Goal: Task Accomplishment & Management: Manage account settings

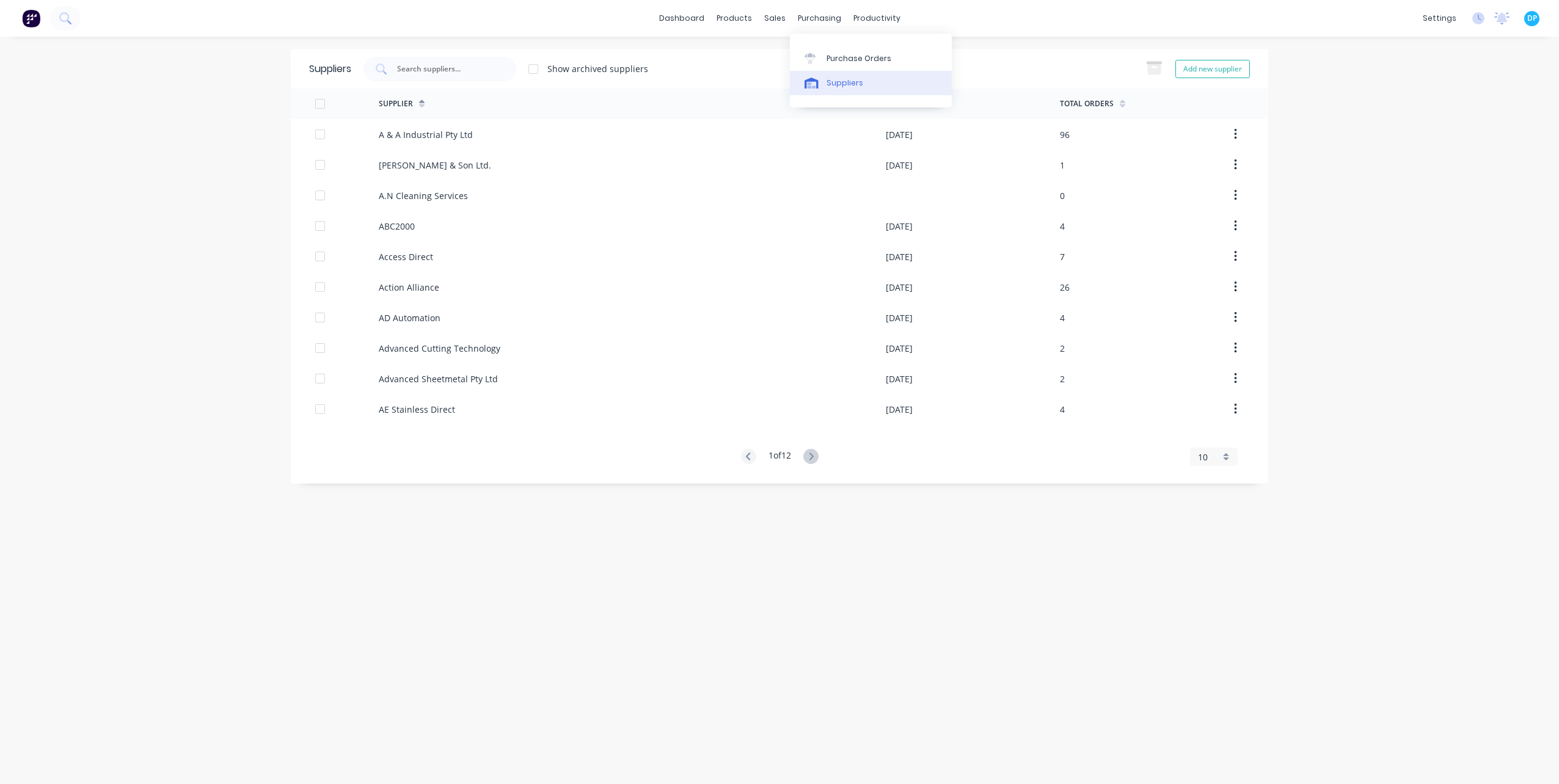
click at [816, 92] on link "Suppliers" at bounding box center [871, 83] width 162 height 24
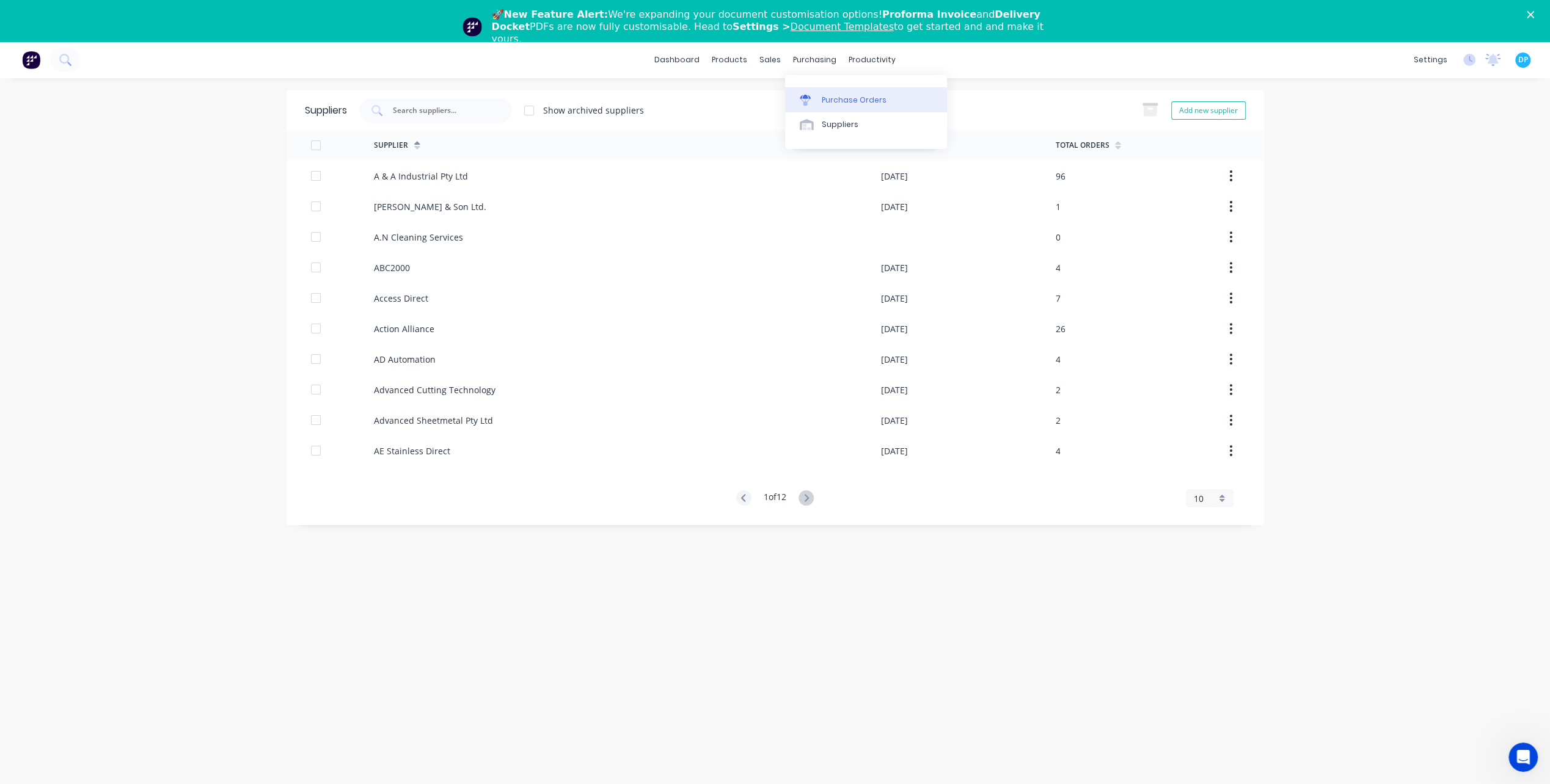
click at [817, 95] on div at bounding box center [809, 100] width 18 height 11
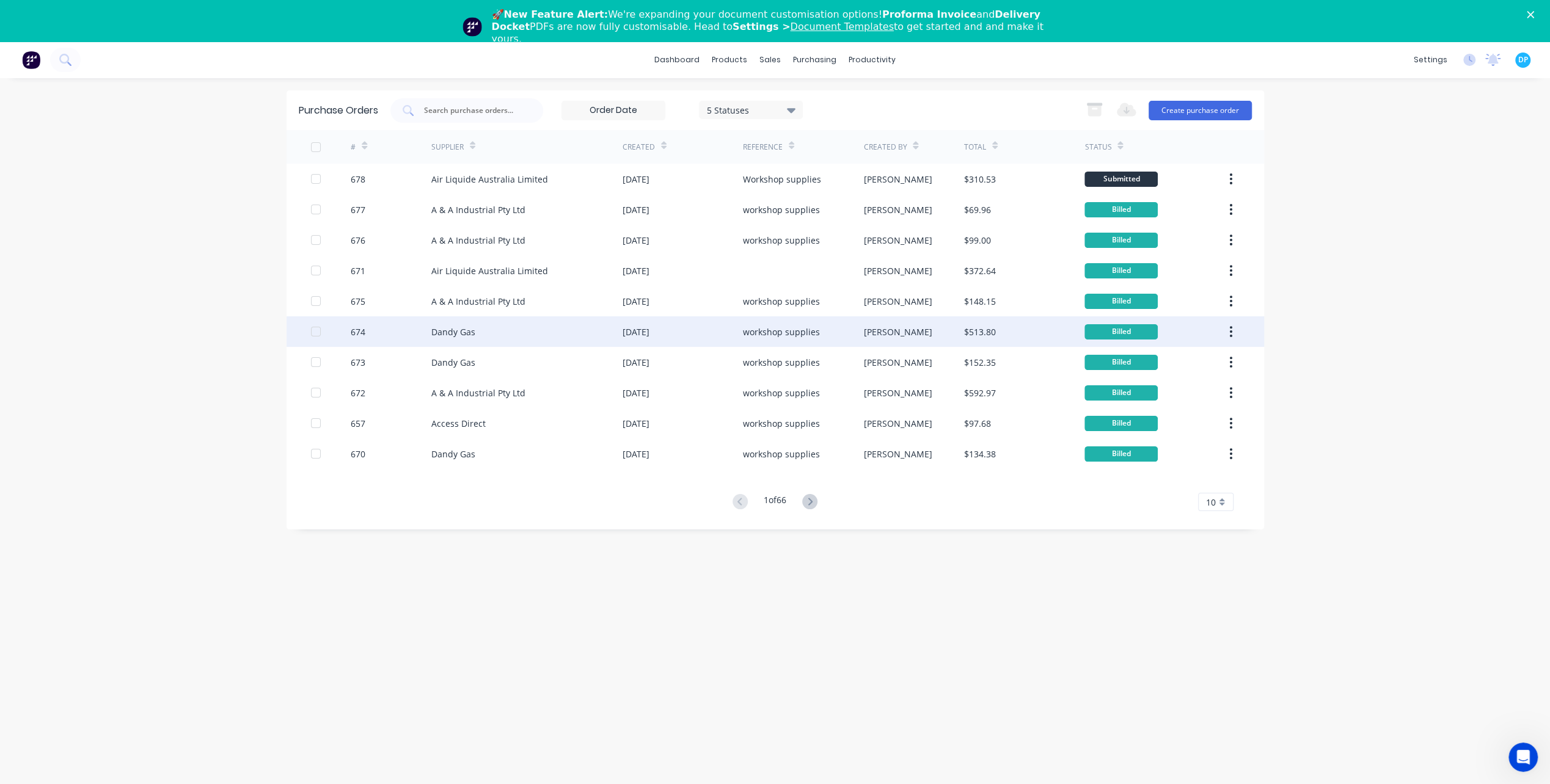
click at [498, 327] on div "Dandy Gas" at bounding box center [527, 331] width 191 height 30
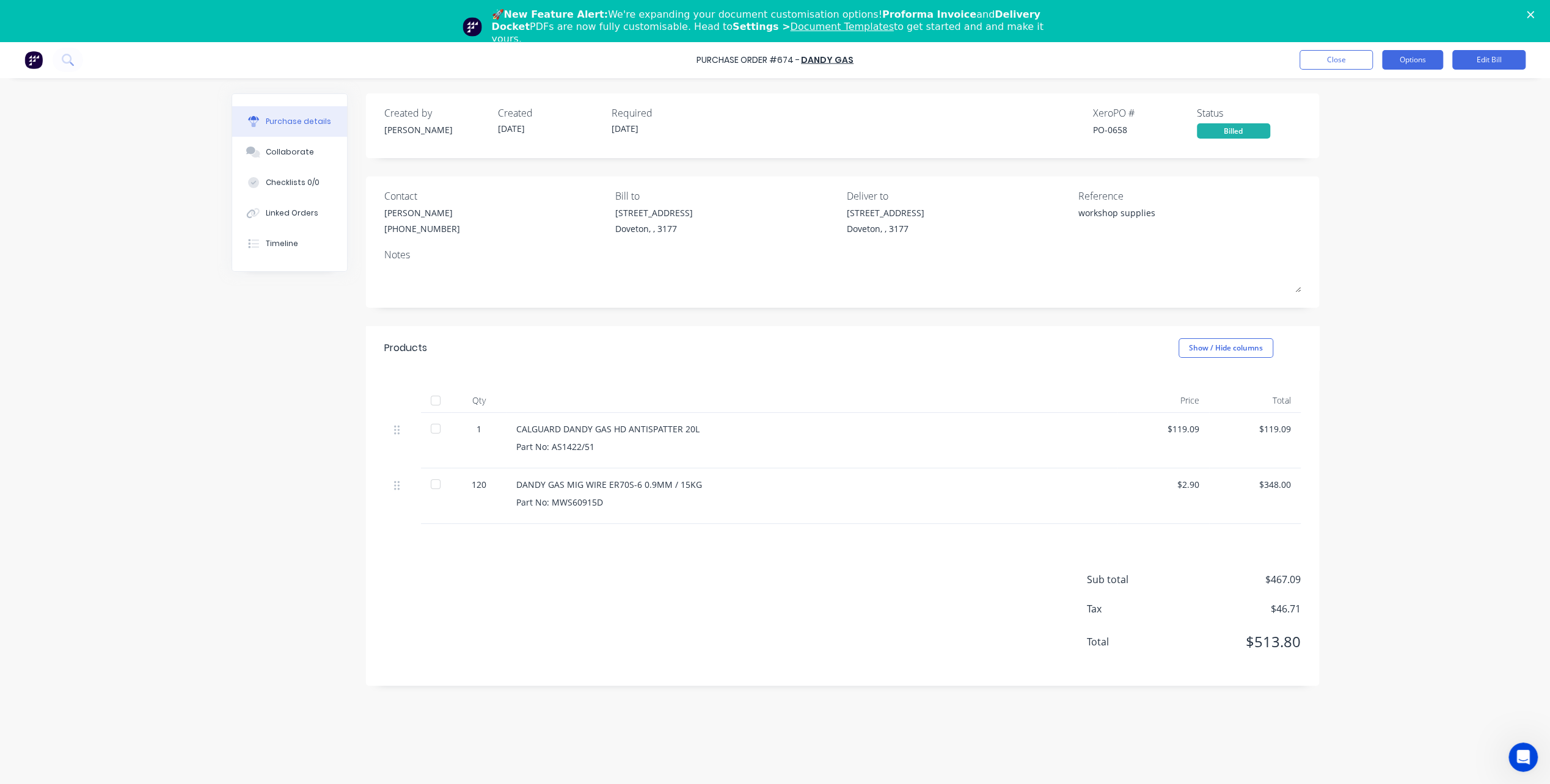
click at [1423, 54] on button "Options" at bounding box center [1412, 60] width 61 height 20
click at [1373, 165] on div "Duplicate" at bounding box center [1385, 171] width 94 height 18
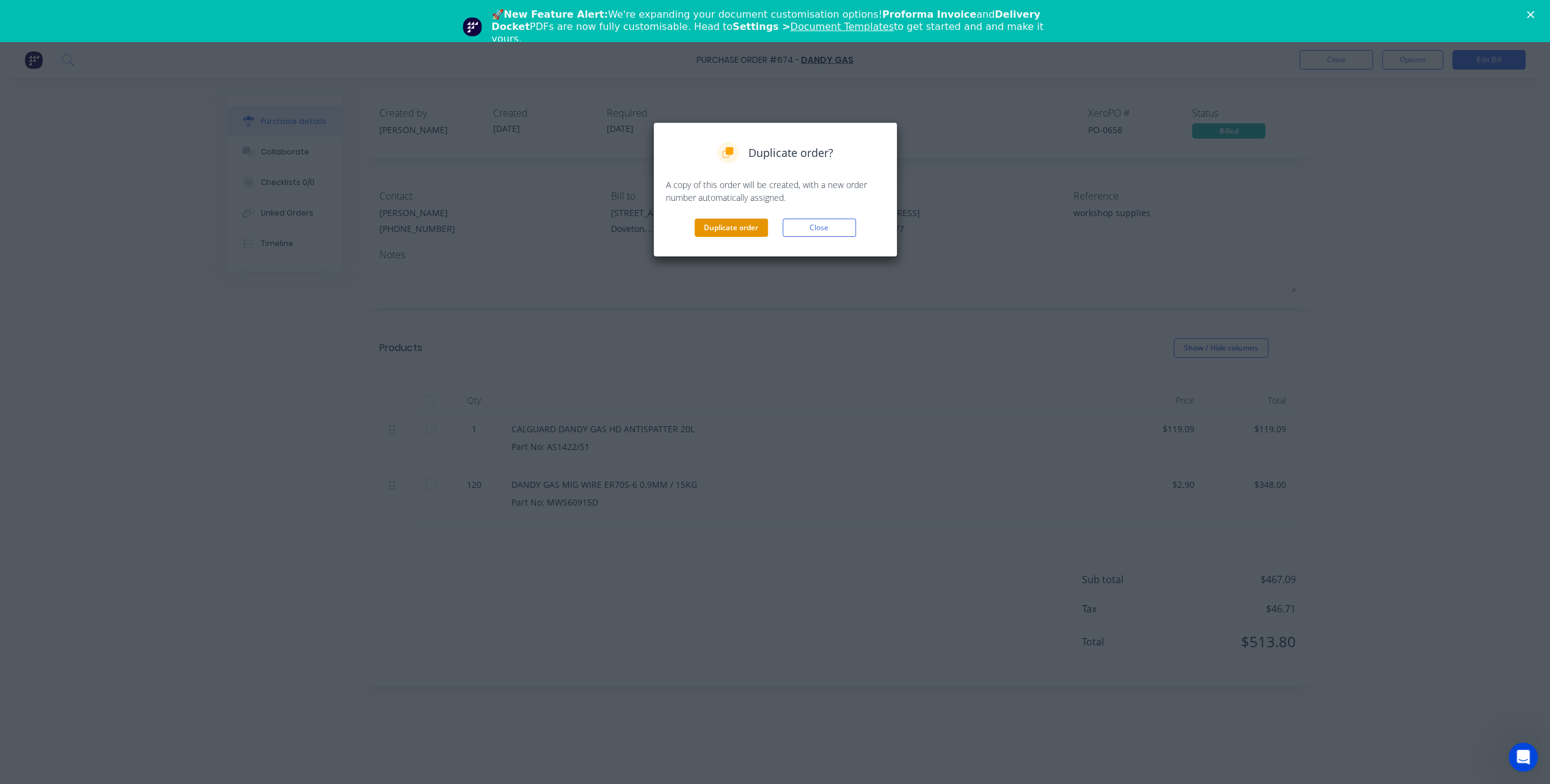
drag, startPoint x: 714, startPoint y: 238, endPoint x: 715, endPoint y: 230, distance: 8.1
click at [714, 238] on div "Duplicate order? A copy of this order will be created, with a new order number …" at bounding box center [775, 189] width 244 height 135
click at [715, 230] on button "Duplicate order" at bounding box center [731, 228] width 73 height 18
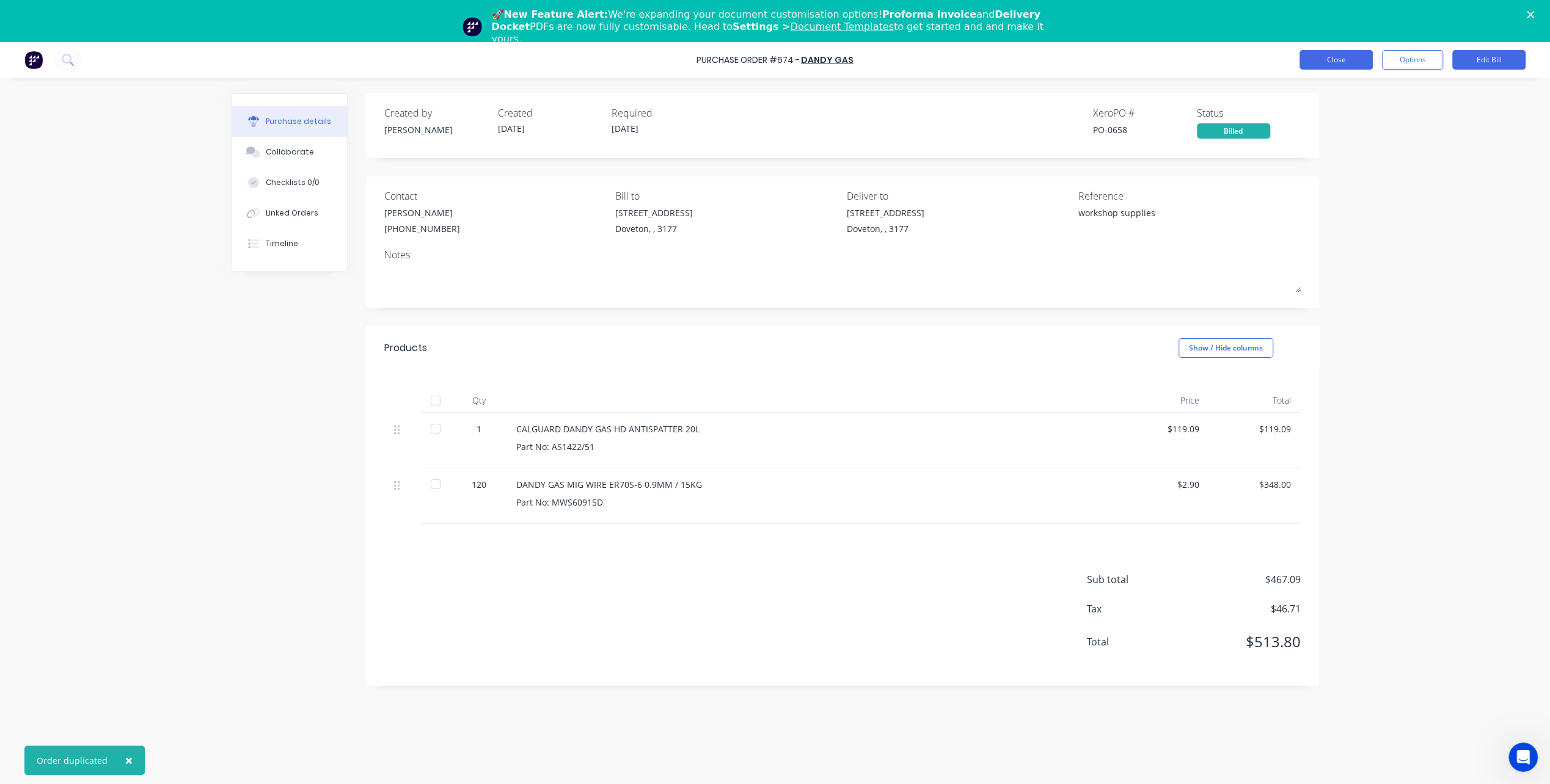
click at [1346, 63] on button "Close" at bounding box center [1336, 60] width 73 height 20
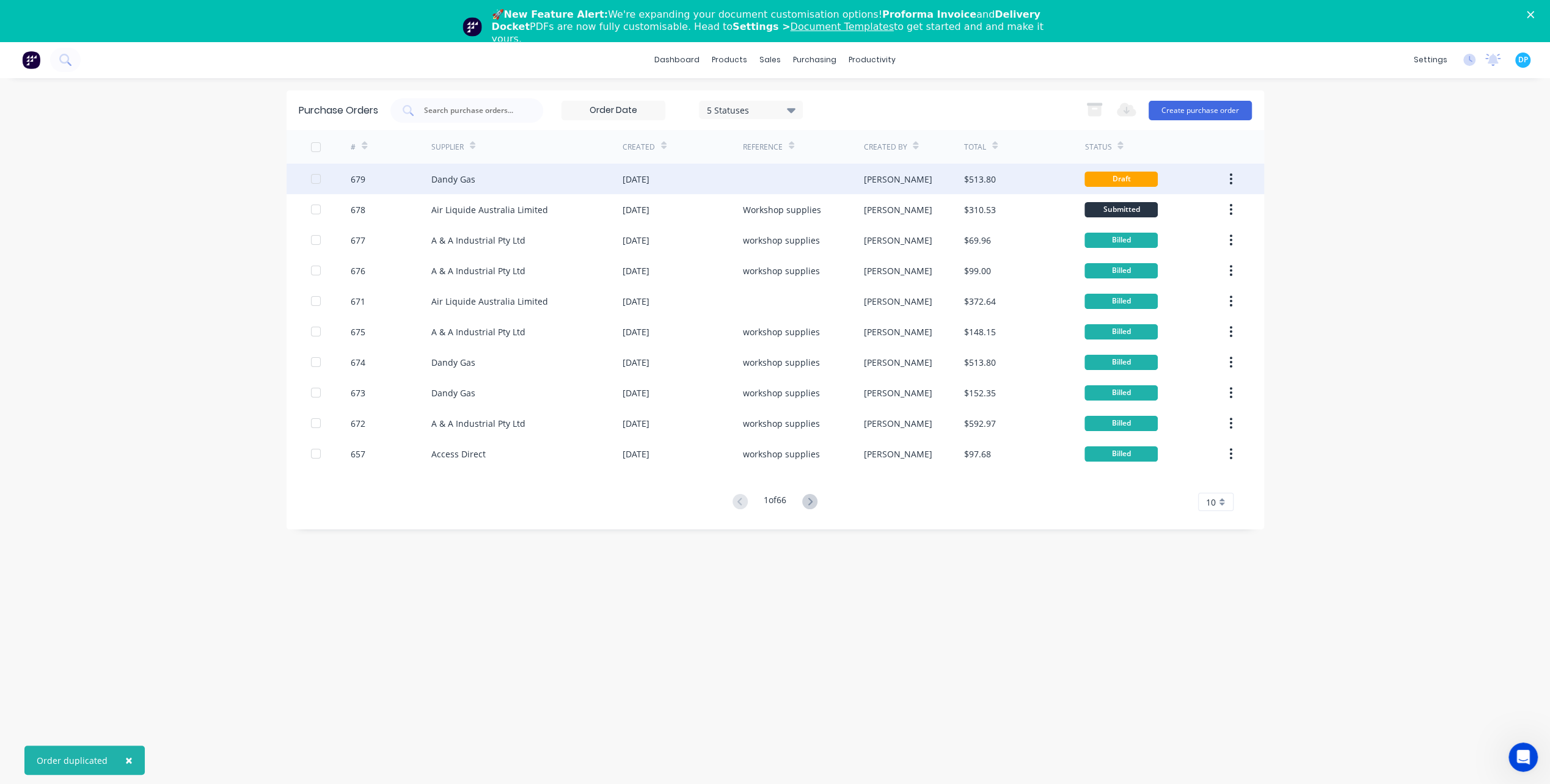
click at [649, 185] on div "[DATE]" at bounding box center [636, 179] width 27 height 13
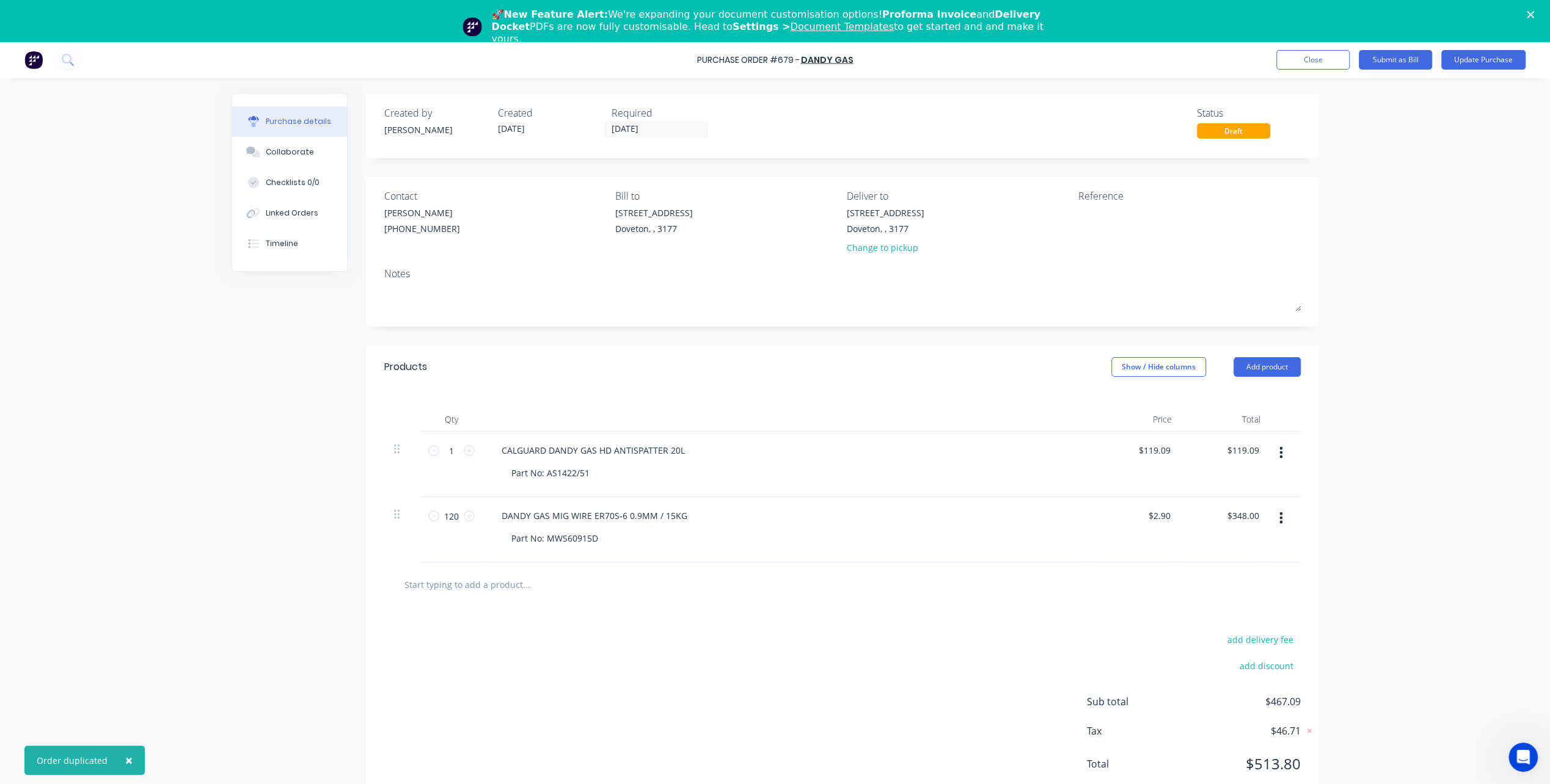
click at [1281, 449] on icon "button" at bounding box center [1280, 453] width 3 height 11
click at [1232, 549] on button "Delete" at bounding box center [1244, 558] width 104 height 24
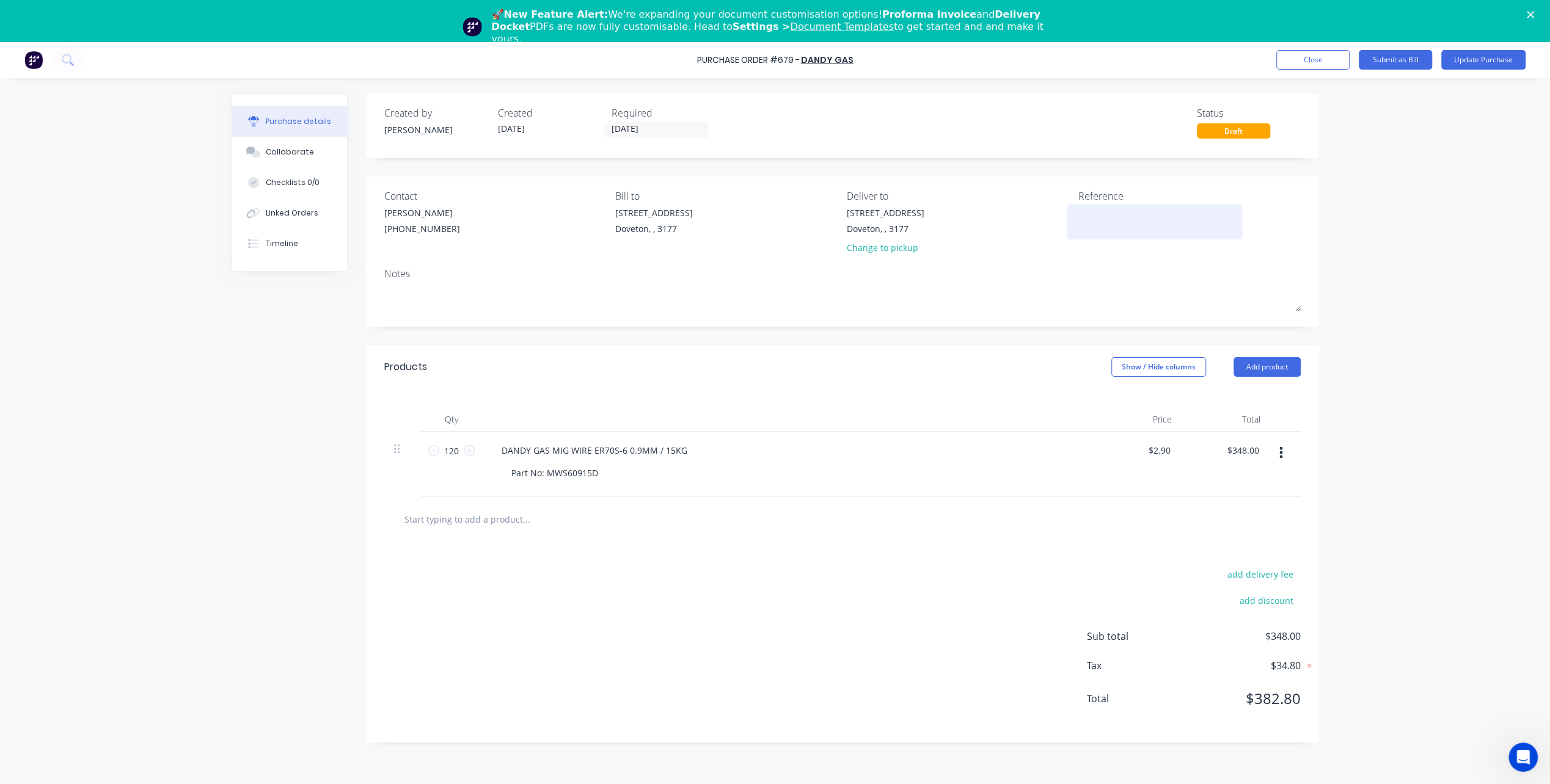
click at [1100, 221] on textarea at bounding box center [1155, 220] width 153 height 28
type textarea "x"
type textarea "w"
type textarea "x"
type textarea "wo"
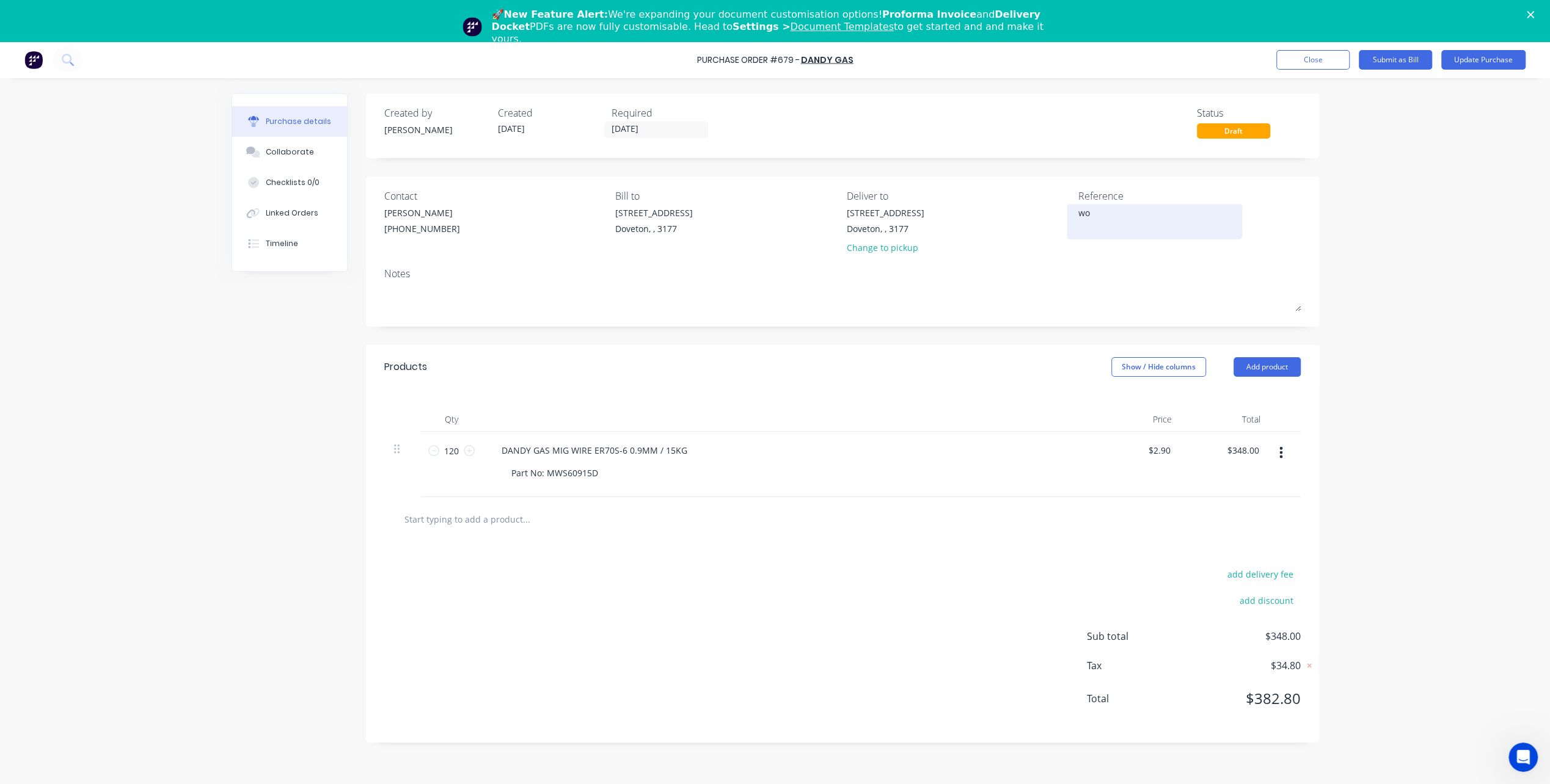
type textarea "x"
type textarea "wor"
type textarea "x"
type textarea "work"
type textarea "x"
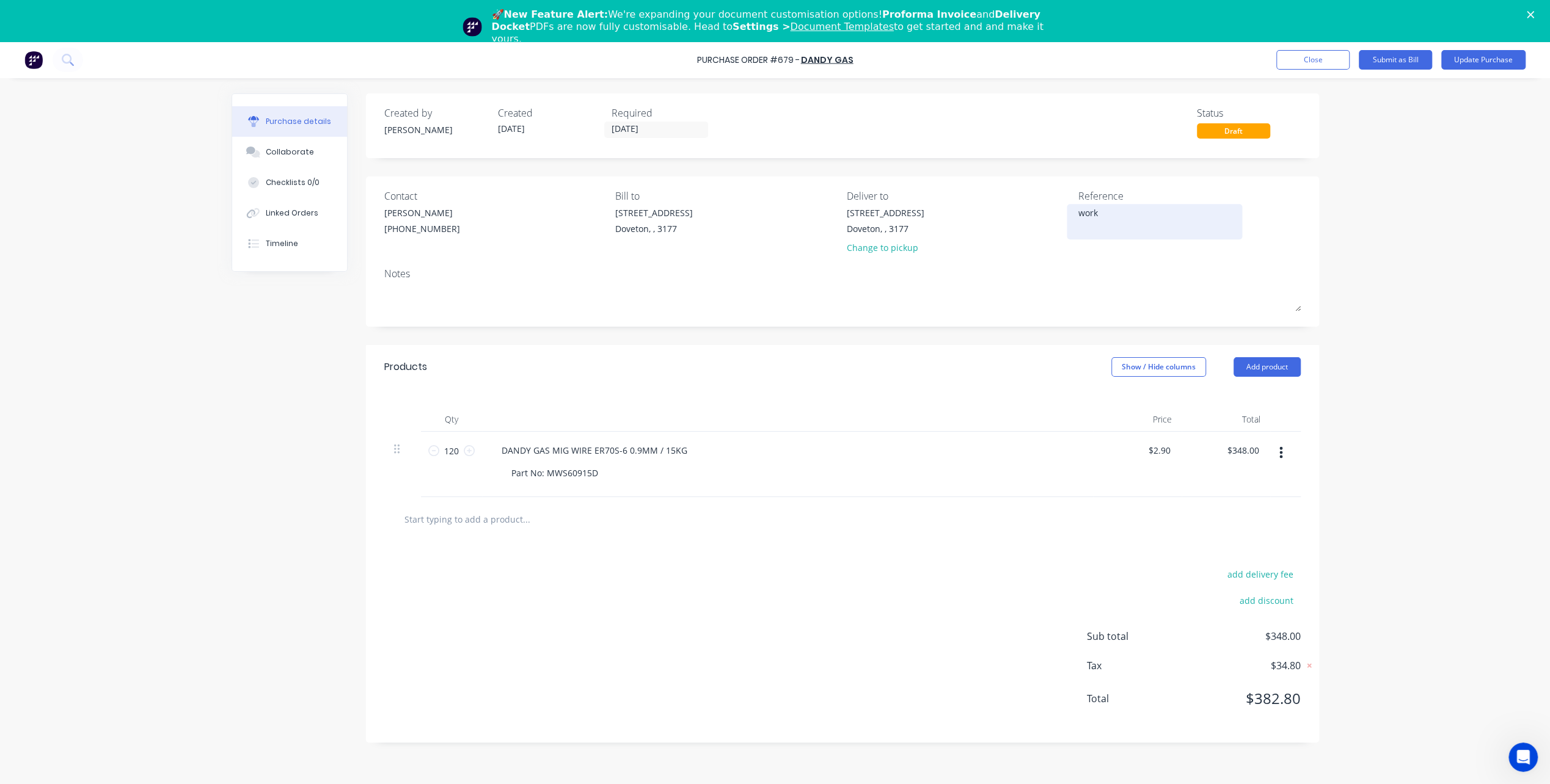
type textarea "works"
type textarea "x"
type textarea "worksh"
type textarea "x"
type textarea "worksho"
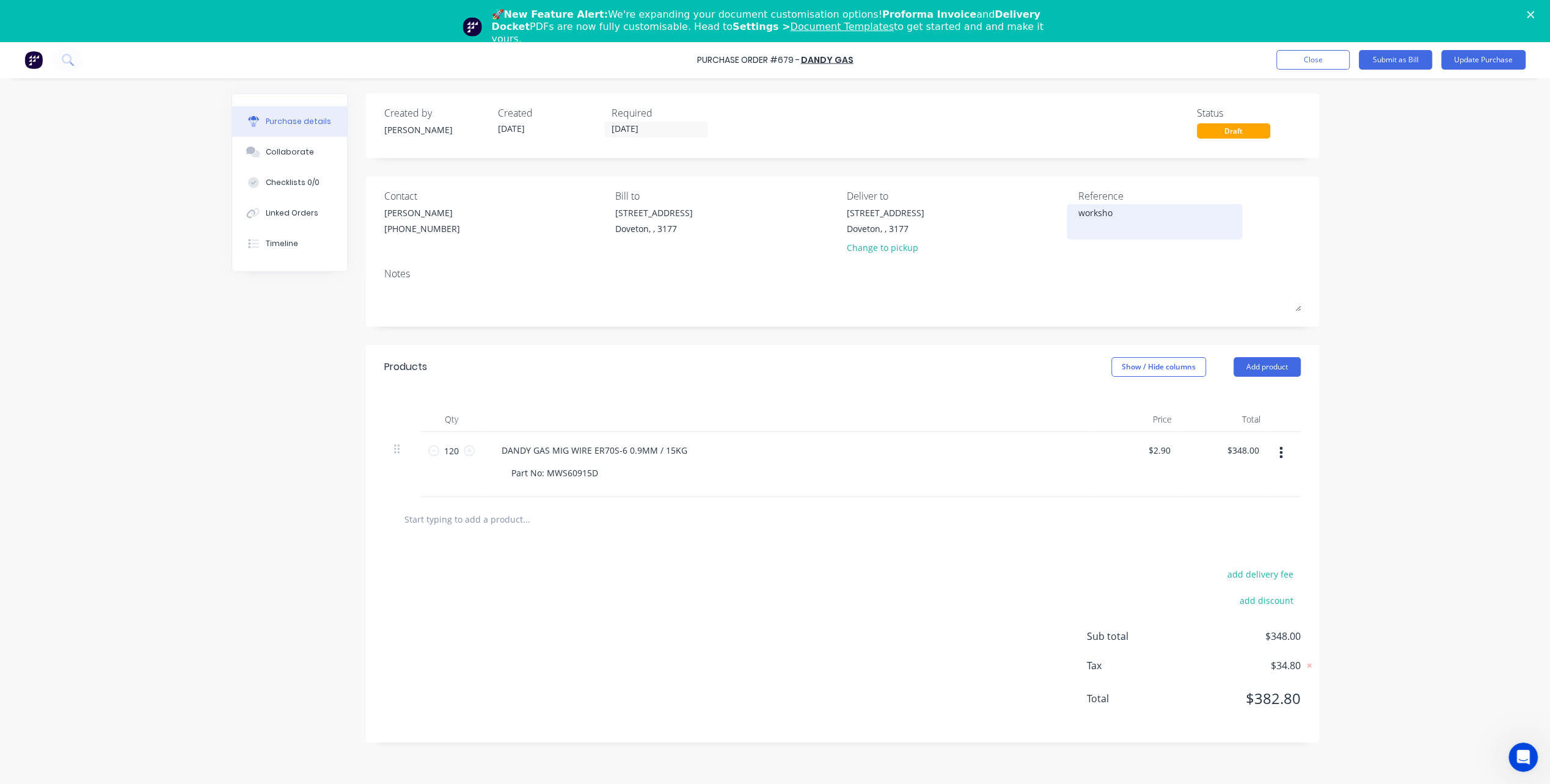
type textarea "x"
type textarea "workshop"
type textarea "x"
type textarea "workshop"
type textarea "x"
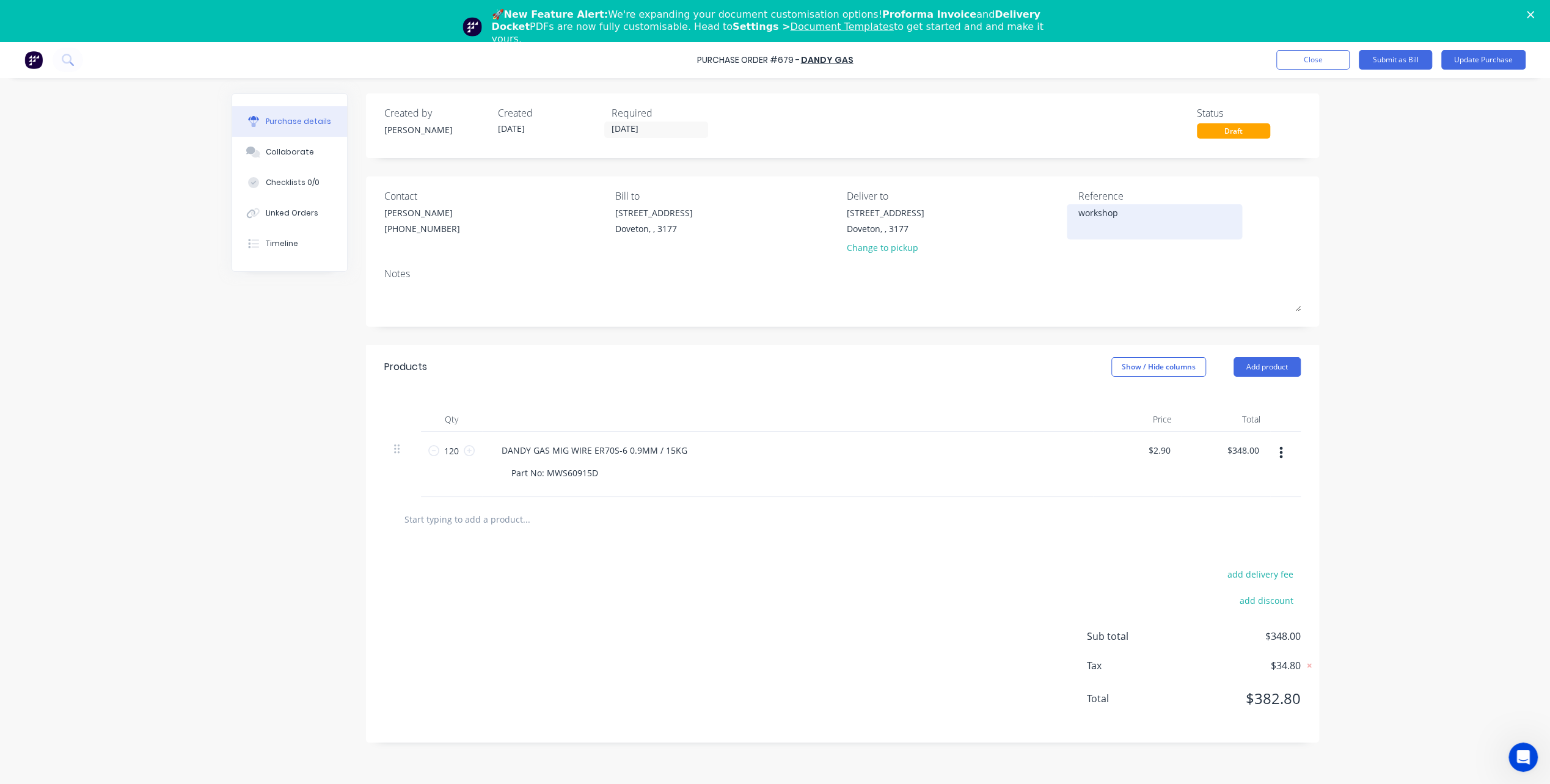
type textarea "workshop u"
type textarea "x"
type textarea "workshop up"
type textarea "x"
type textarea "workshop u"
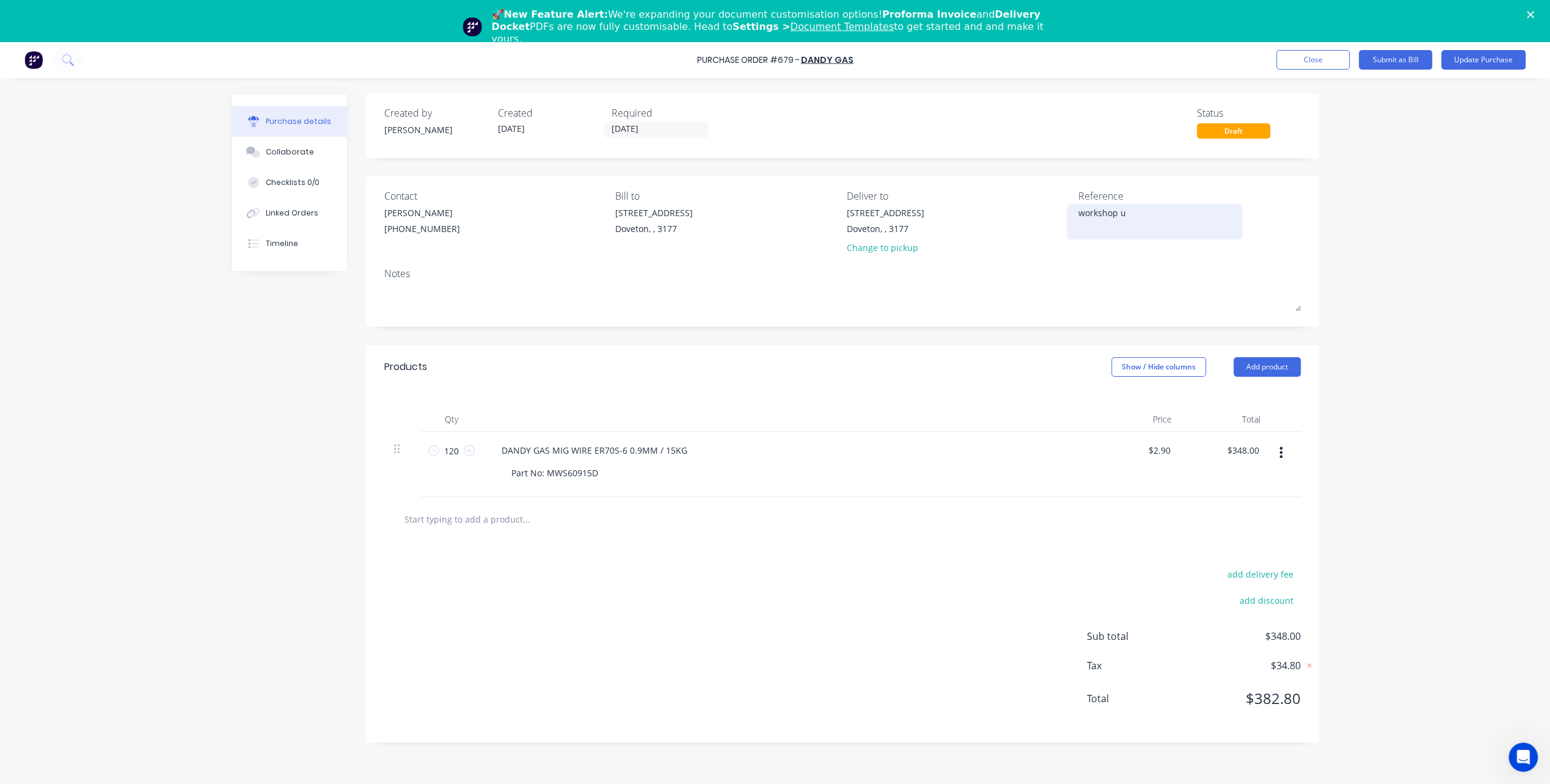
type textarea "x"
type textarea "workshop"
type textarea "x"
type textarea "workshop s"
type textarea "x"
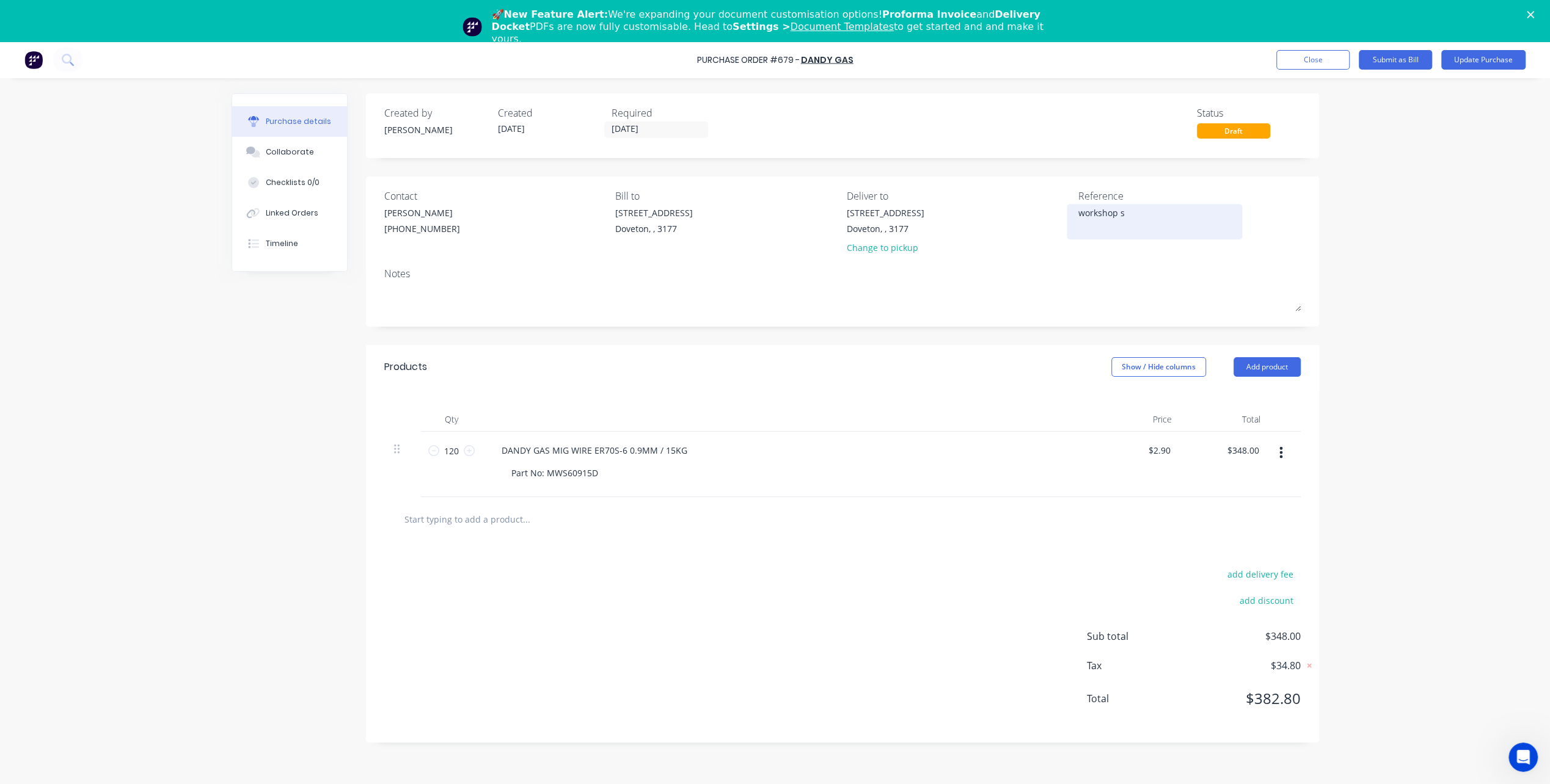
type textarea "workshop su"
type textarea "x"
type textarea "workshop sup"
type textarea "x"
type textarea "workshop supp"
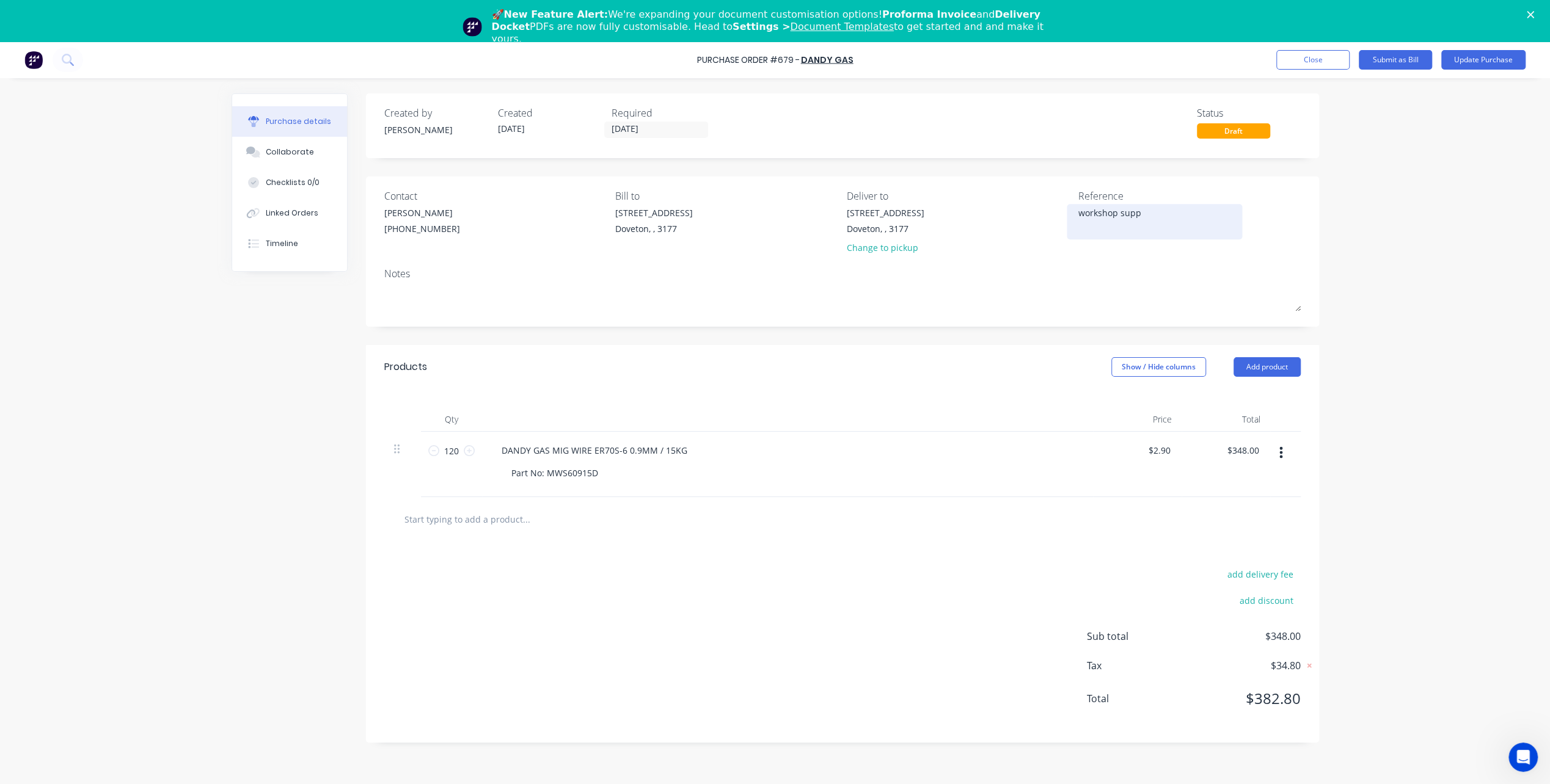
type textarea "x"
type textarea "workshop suppl"
type textarea "x"
type textarea "workshop suppli"
type textarea "x"
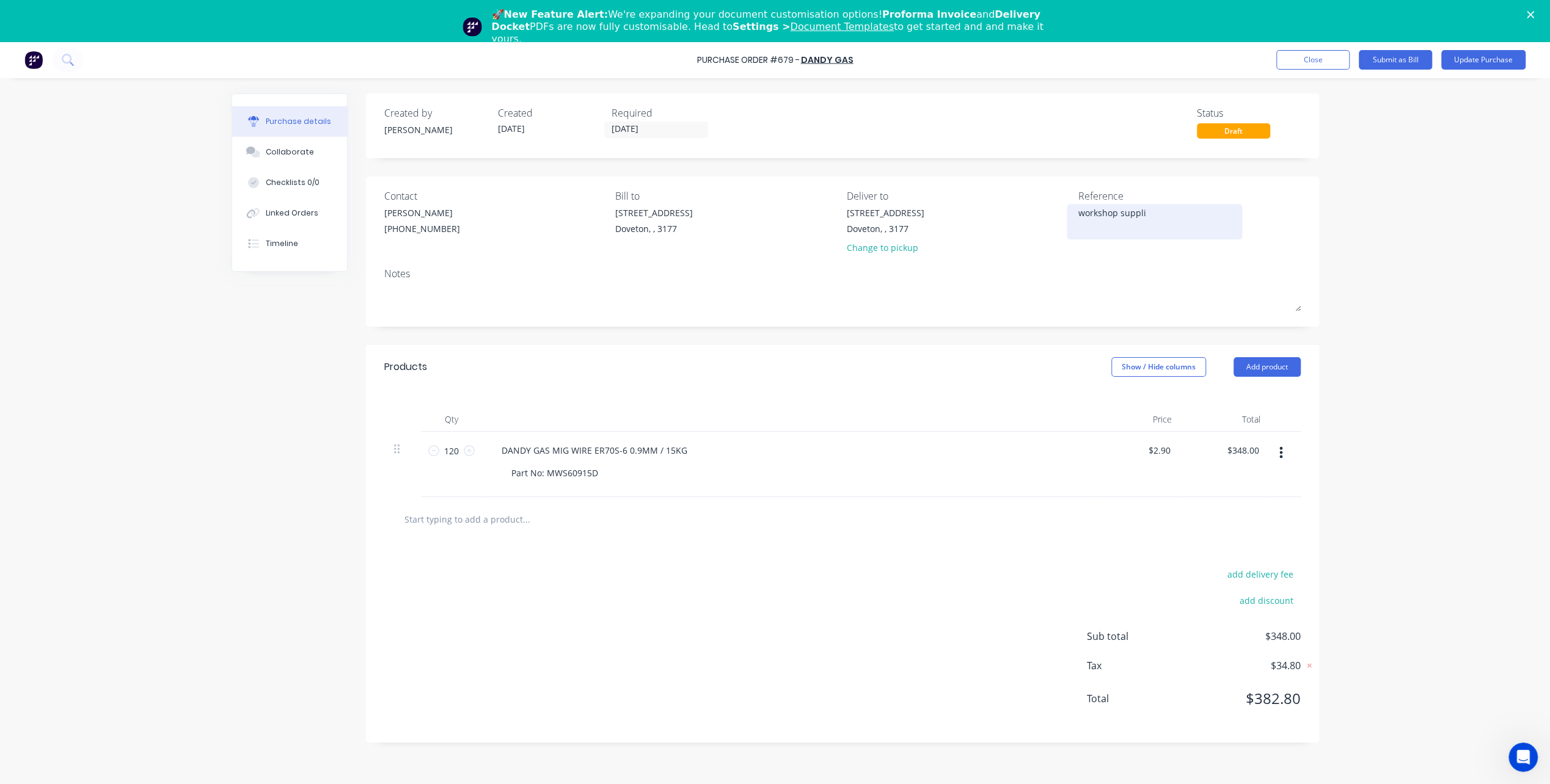
type textarea "workshop supplie"
type textarea "x"
type textarea "workshop supplies"
type textarea "x"
type textarea "workshop supplies"
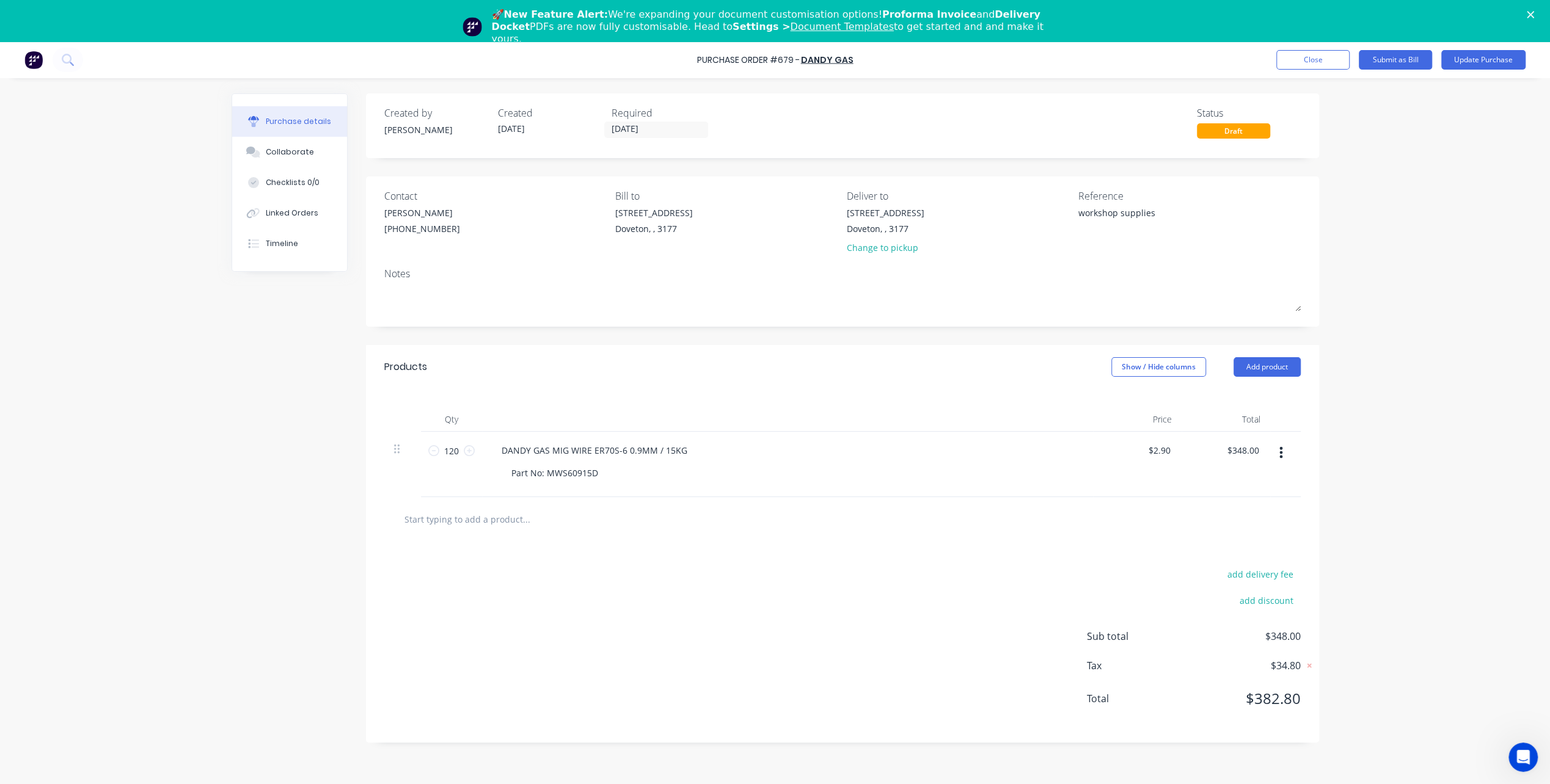
click at [905, 598] on div "add delivery fee add discount Sub total $348.00 Tax $34.80 Total $382.80" at bounding box center [842, 642] width 953 height 201
click at [1468, 63] on button "Update Purchase" at bounding box center [1483, 60] width 84 height 20
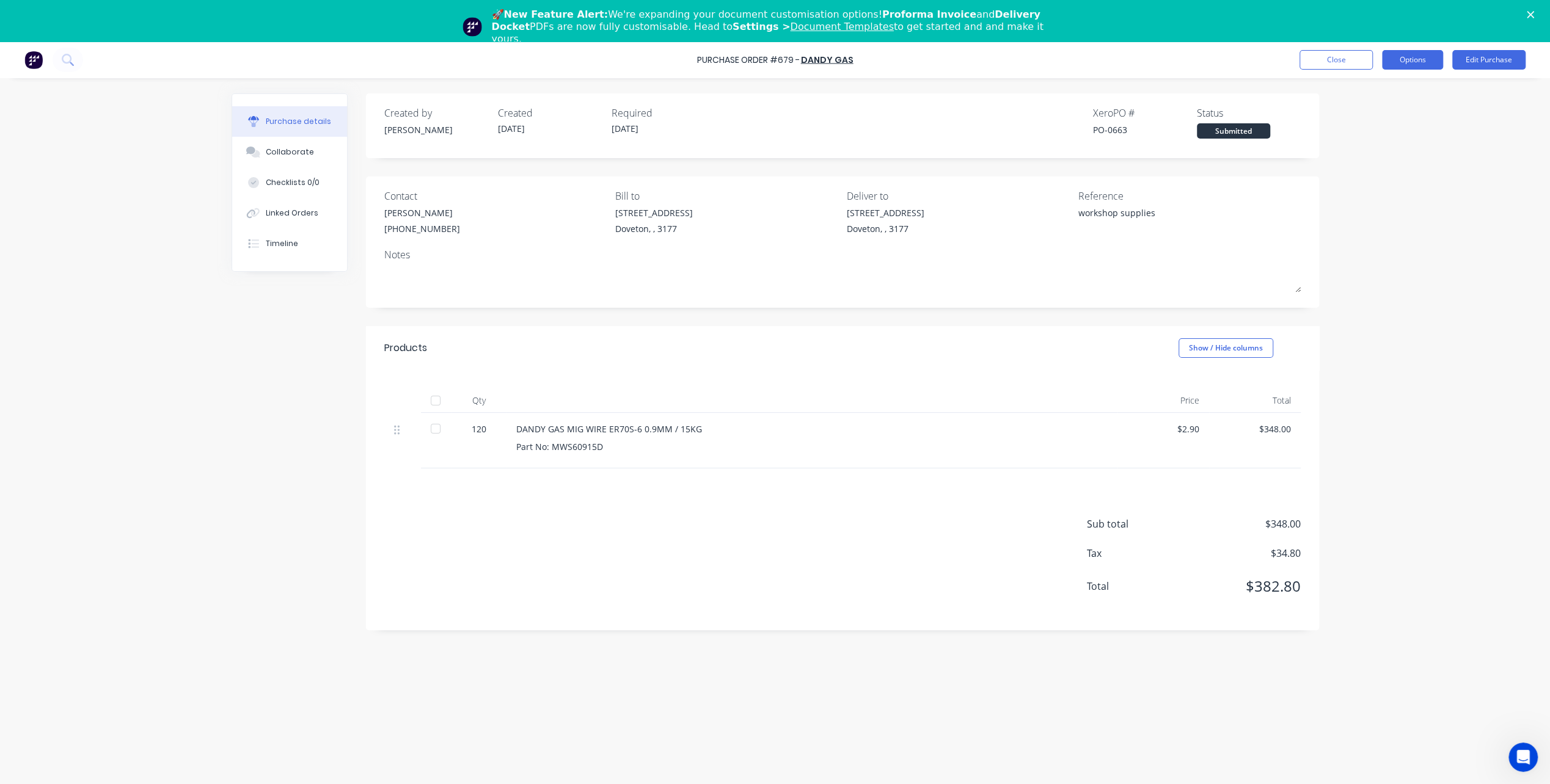
click at [1420, 59] on button "Options" at bounding box center [1412, 60] width 61 height 20
click at [1400, 92] on div "Print / Email" at bounding box center [1385, 91] width 94 height 18
click at [1371, 118] on div "With pricing" at bounding box center [1385, 115] width 94 height 18
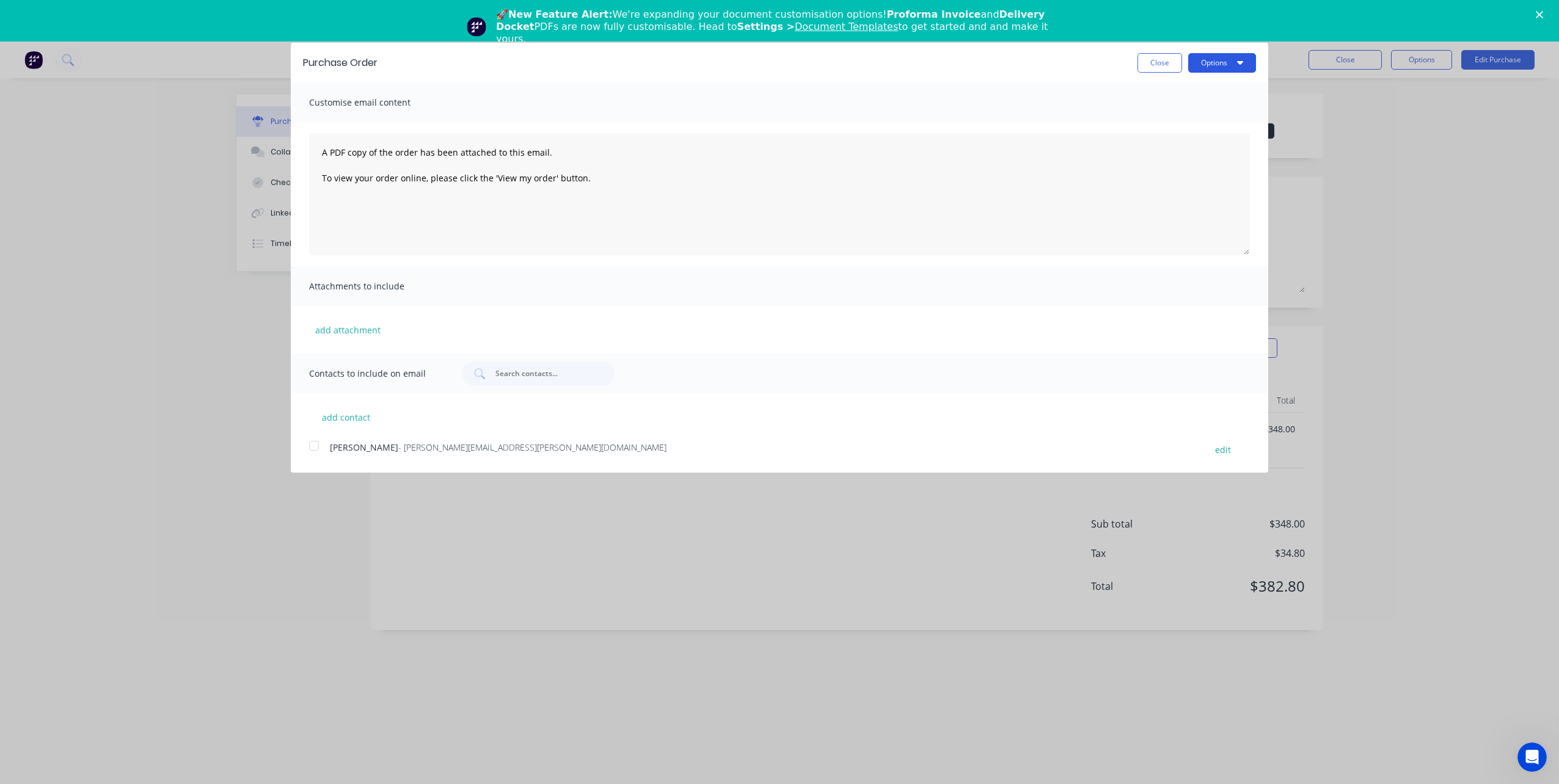
click at [1213, 65] on button "Options" at bounding box center [1222, 63] width 68 height 20
click at [1203, 89] on div "Print" at bounding box center [1197, 94] width 94 height 18
click at [1164, 57] on button "Close" at bounding box center [1160, 63] width 45 height 20
type textarea "x"
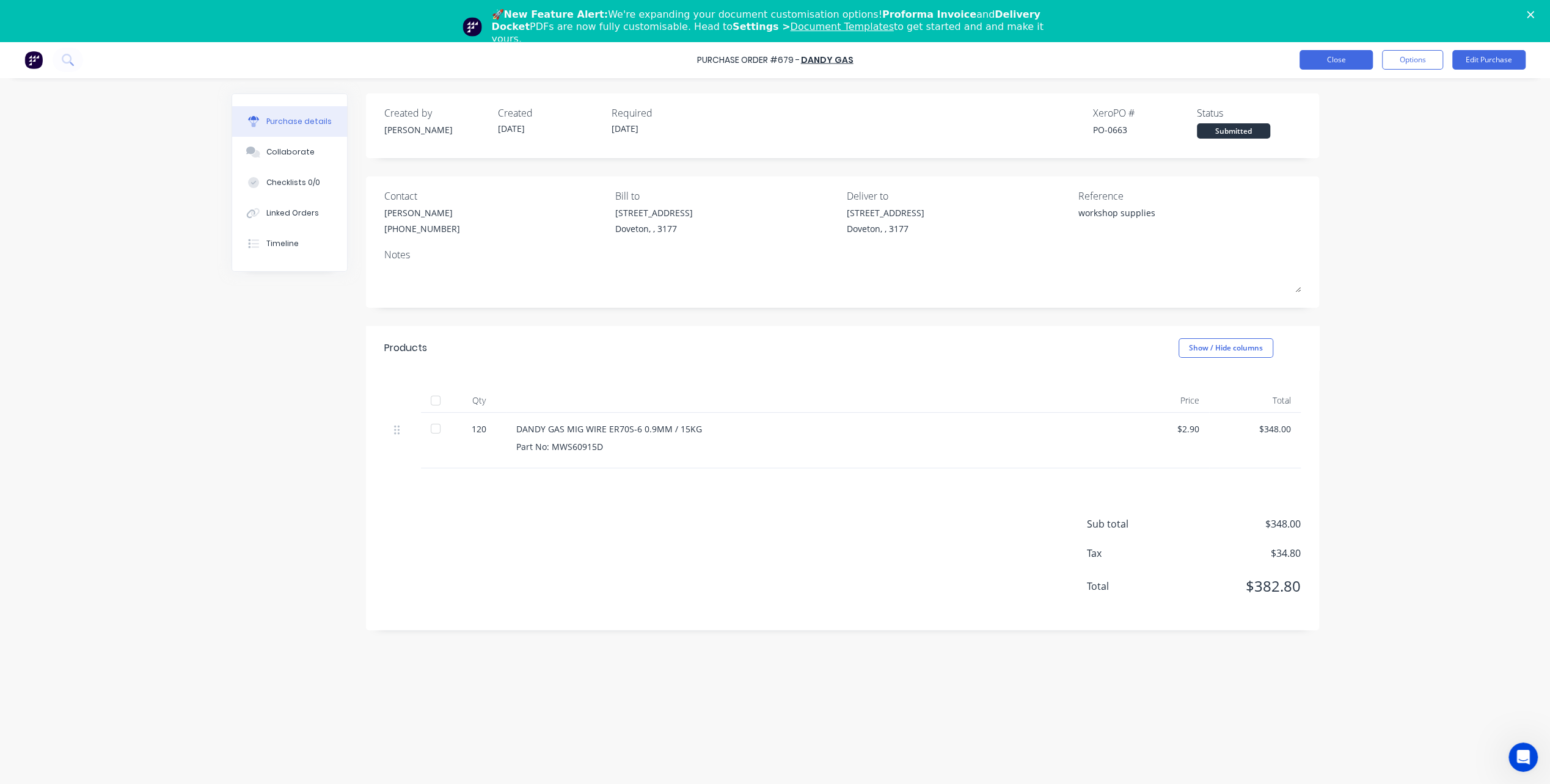
click at [1317, 56] on button "Close" at bounding box center [1336, 60] width 73 height 20
